Goal: Task Accomplishment & Management: Complete application form

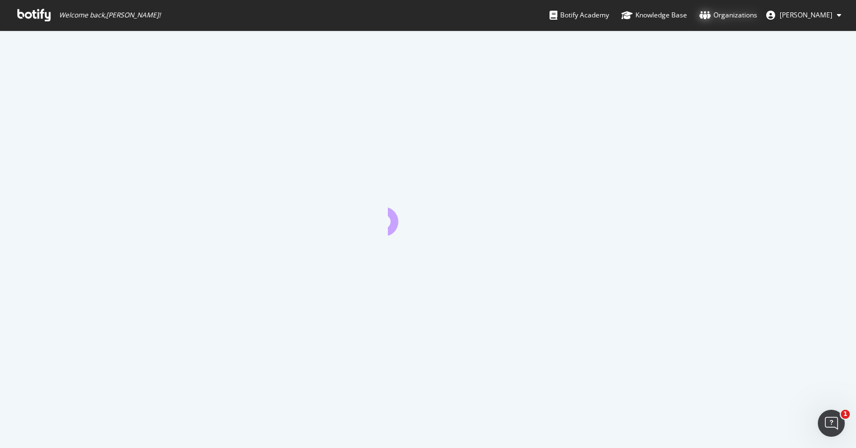
click at [721, 16] on div "Organizations" at bounding box center [729, 15] width 58 height 11
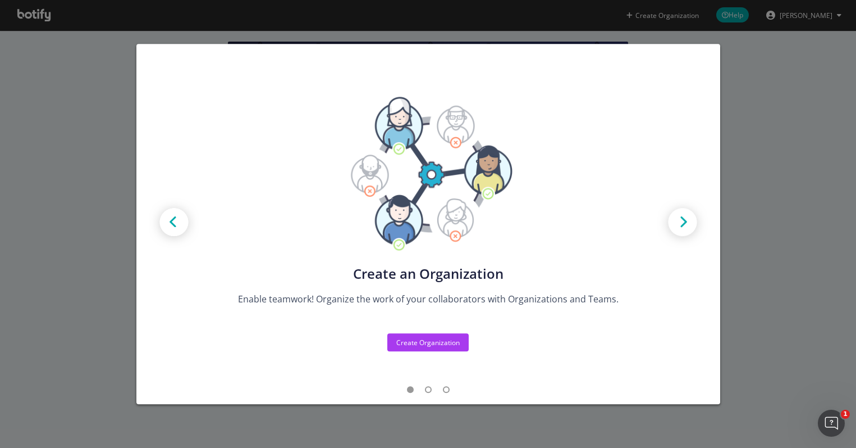
click at [749, 99] on div "Create new Projects for your Teams Create the exact model that matches your Org…" at bounding box center [428, 224] width 856 height 448
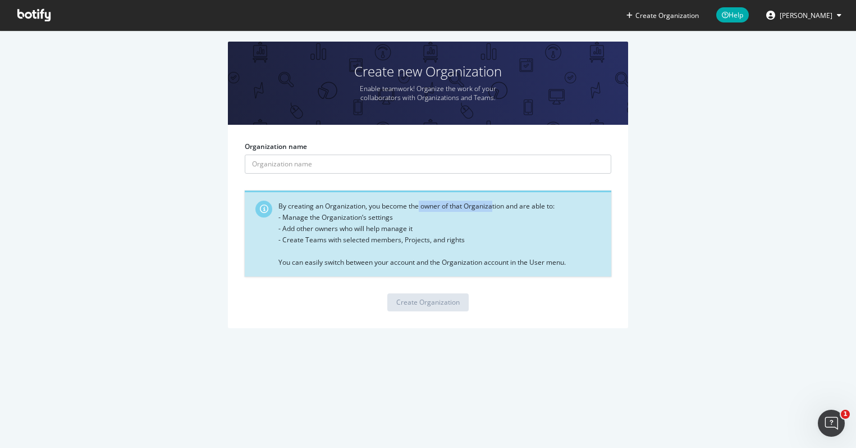
drag, startPoint x: 419, startPoint y: 204, endPoint x: 490, endPoint y: 205, distance: 70.8
click at [490, 205] on div "By creating an Organization, you become the owner of that Organization and are …" at bounding box center [441, 233] width 325 height 67
click at [274, 162] on input "Organization name" at bounding box center [428, 163] width 367 height 19
type input "Vincent F"
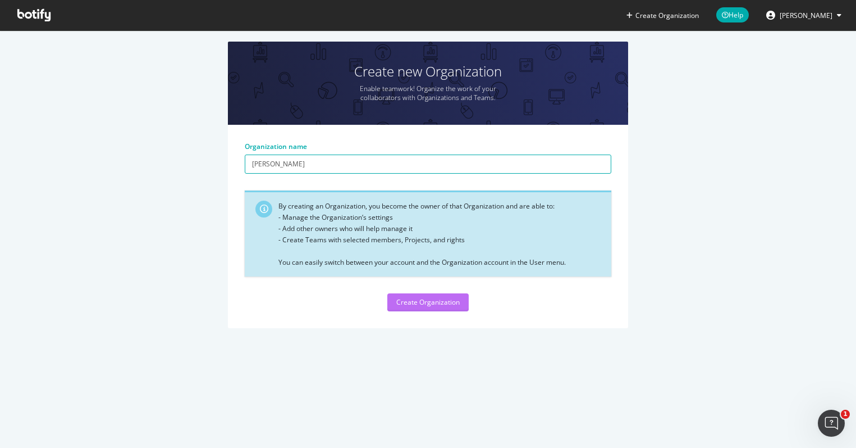
click at [423, 307] on div "Create Organization" at bounding box center [427, 302] width 63 height 17
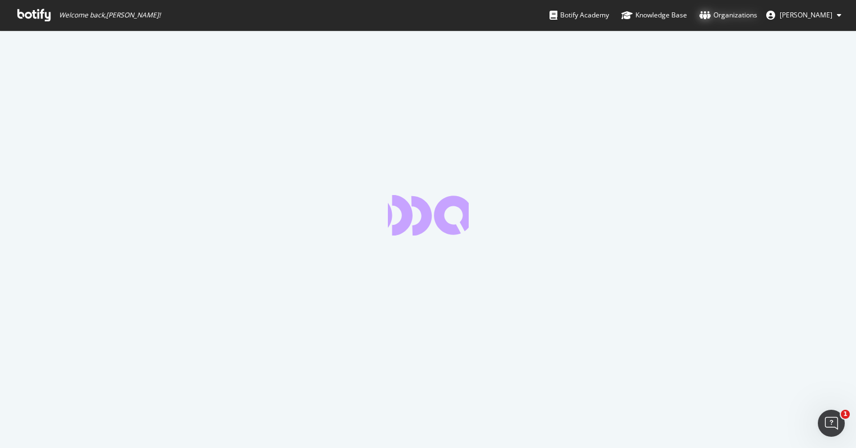
click at [738, 13] on div "Organizations" at bounding box center [729, 15] width 58 height 11
